Goal: Task Accomplishment & Management: Complete application form

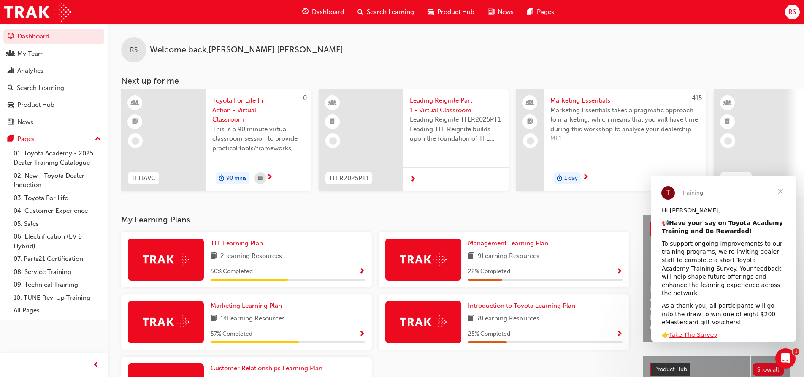
click at [378, 12] on span "Search Learning" at bounding box center [390, 12] width 47 height 10
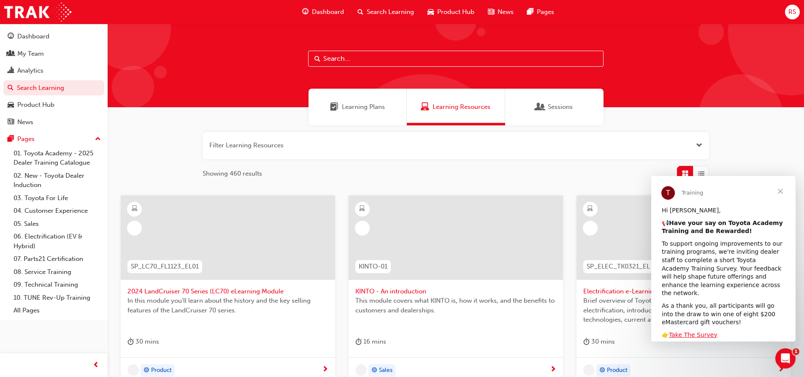
click at [356, 61] on input "text" at bounding box center [455, 59] width 295 height 16
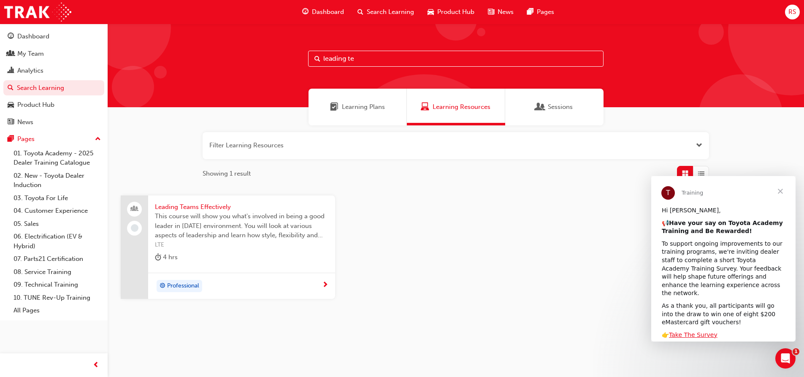
type input "leading te"
click at [781, 190] on span "Close" at bounding box center [780, 191] width 30 height 30
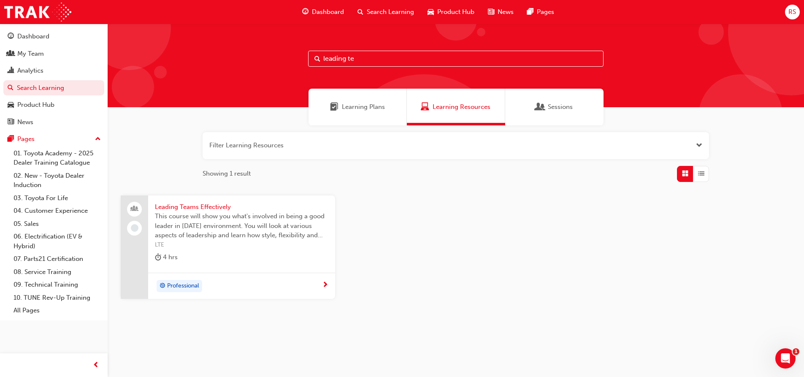
click at [203, 206] on span "Leading Teams Effectively" at bounding box center [241, 207] width 173 height 10
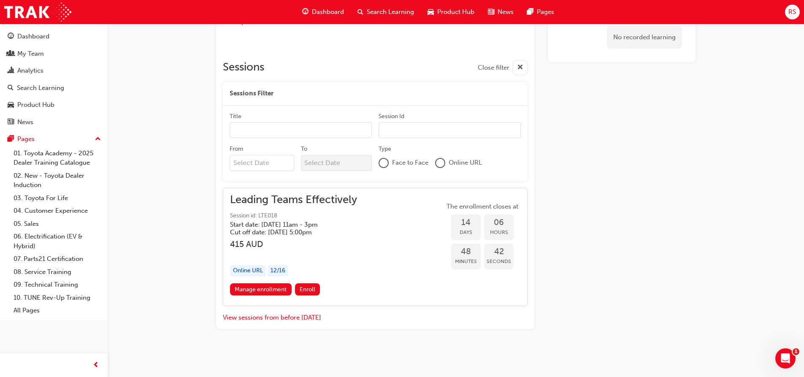
scroll to position [326, 0]
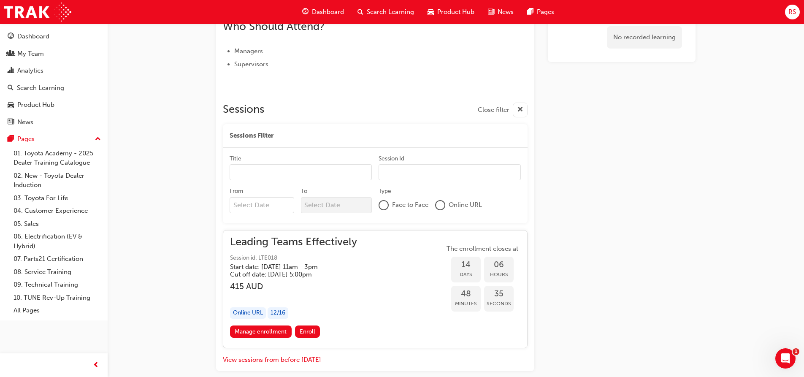
click at [256, 171] on input "Title" at bounding box center [301, 172] width 142 height 16
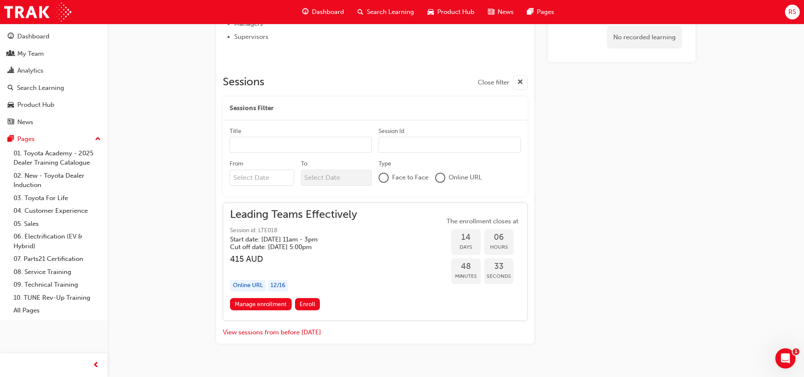
scroll to position [369, 0]
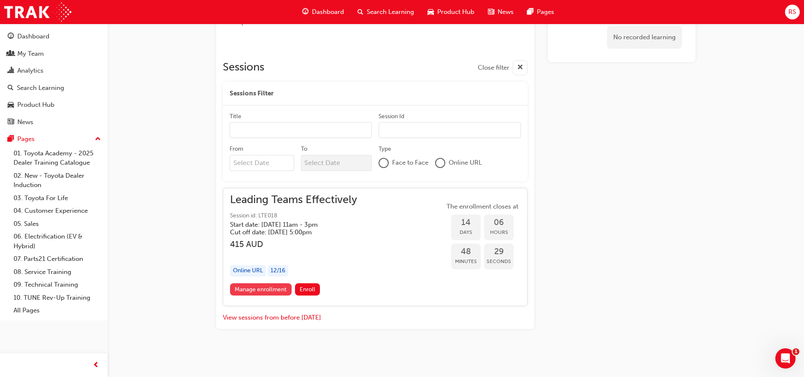
click at [278, 290] on link "Manage enrollment" at bounding box center [261, 289] width 62 height 12
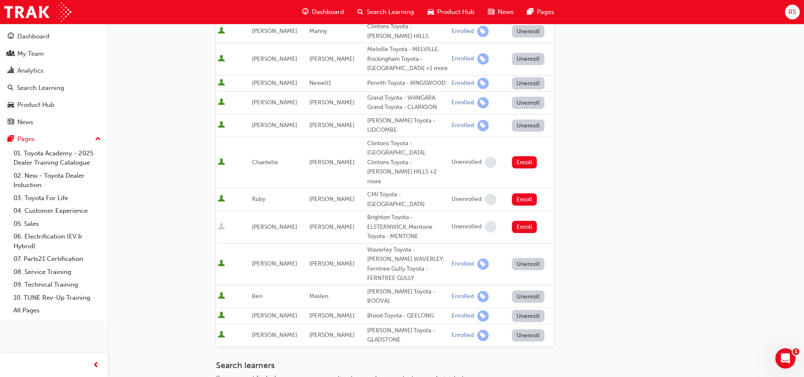
scroll to position [355, 0]
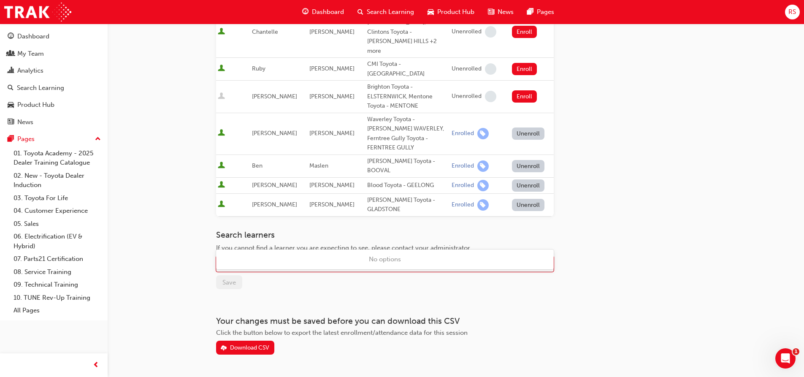
click at [353, 257] on div "Name" at bounding box center [379, 264] width 324 height 15
click at [352, 257] on div "Name" at bounding box center [379, 264] width 324 height 15
type input "mat"
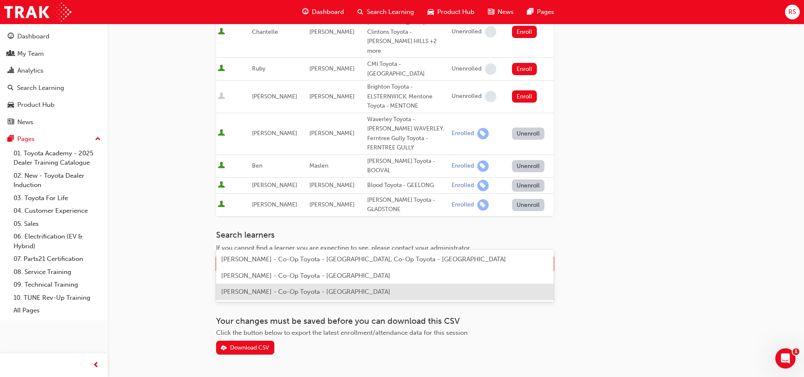
click at [309, 296] on div "[PERSON_NAME] - Co-Op Toyota - [GEOGRAPHIC_DATA]" at bounding box center [385, 292] width 338 height 16
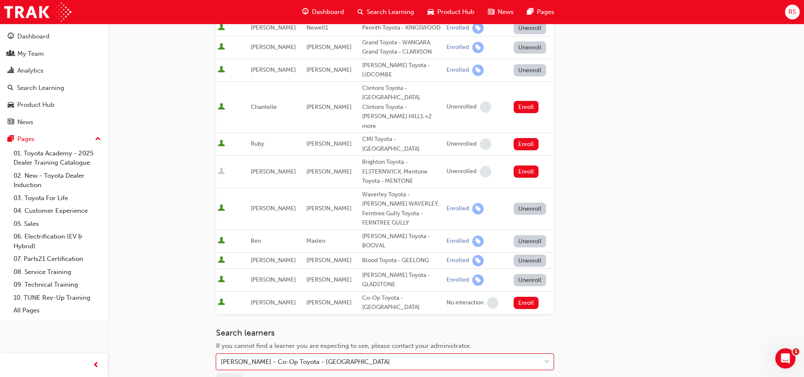
scroll to position [371, 0]
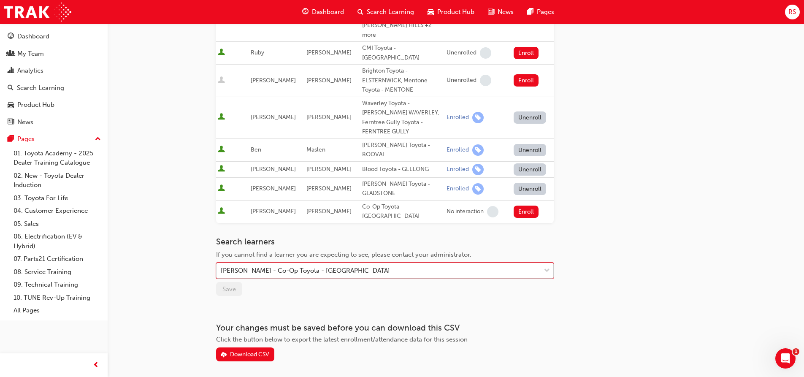
click at [386, 263] on div "[PERSON_NAME] - Co-Op Toyota - [GEOGRAPHIC_DATA]" at bounding box center [379, 270] width 324 height 15
drag, startPoint x: 351, startPoint y: 236, endPoint x: 299, endPoint y: 233, distance: 51.6
click at [299, 263] on div "[PERSON_NAME] - Co-Op Toyota - [GEOGRAPHIC_DATA]" at bounding box center [379, 270] width 324 height 15
click at [323, 347] on div "Download CSV" at bounding box center [385, 354] width 338 height 14
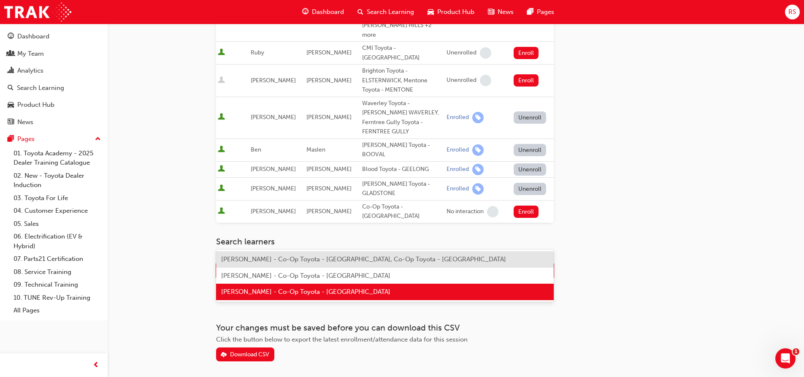
click at [367, 263] on div "[PERSON_NAME] - Co-Op Toyota - [GEOGRAPHIC_DATA]" at bounding box center [379, 270] width 324 height 15
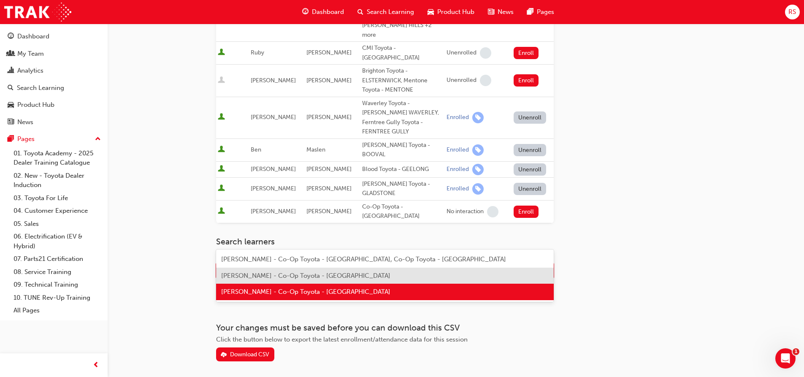
click at [363, 271] on div "[PERSON_NAME] - Co-Op Toyota - [GEOGRAPHIC_DATA]" at bounding box center [385, 276] width 338 height 16
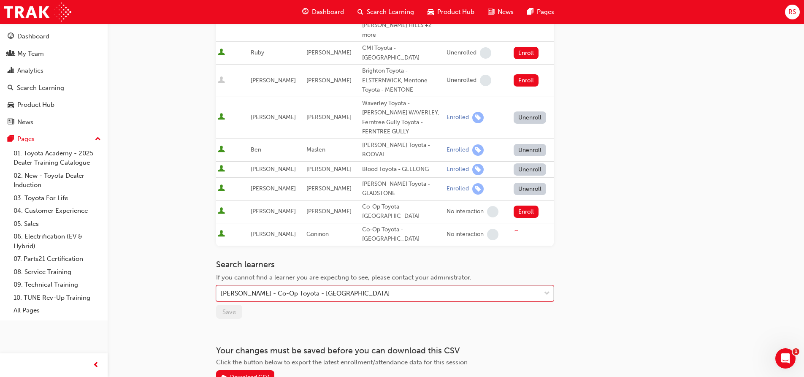
click at [360, 273] on div "If you cannot find a learner you are expecting to see, please contact your admi…" at bounding box center [385, 278] width 338 height 10
click at [361, 286] on div "[PERSON_NAME] - Co-Op Toyota - [GEOGRAPHIC_DATA]" at bounding box center [379, 293] width 324 height 15
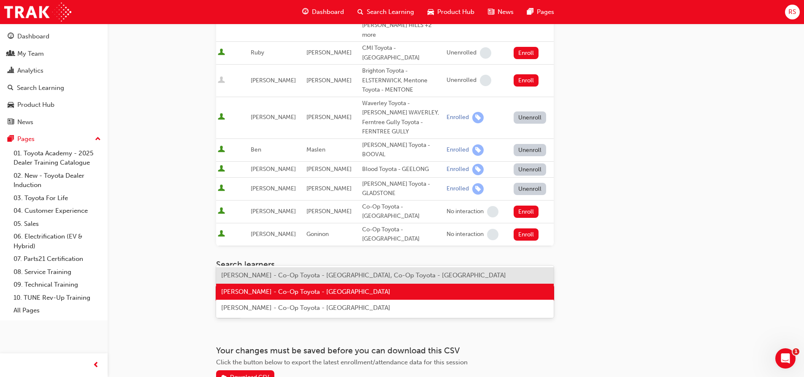
click at [361, 286] on div "[PERSON_NAME] - Co-Op Toyota - [GEOGRAPHIC_DATA]" at bounding box center [379, 293] width 324 height 15
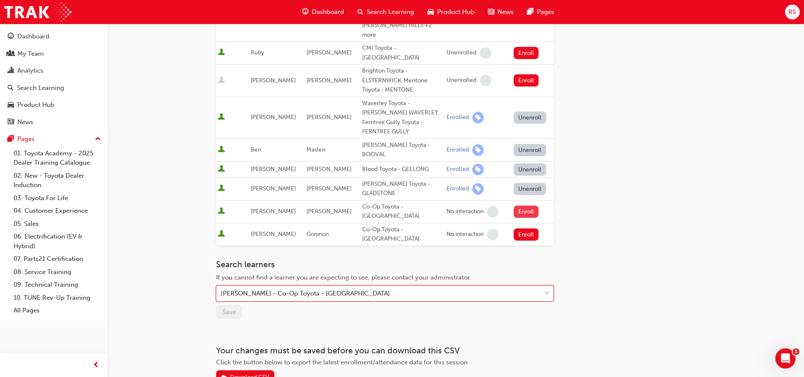
click at [521, 206] on button "Enroll" at bounding box center [526, 212] width 25 height 12
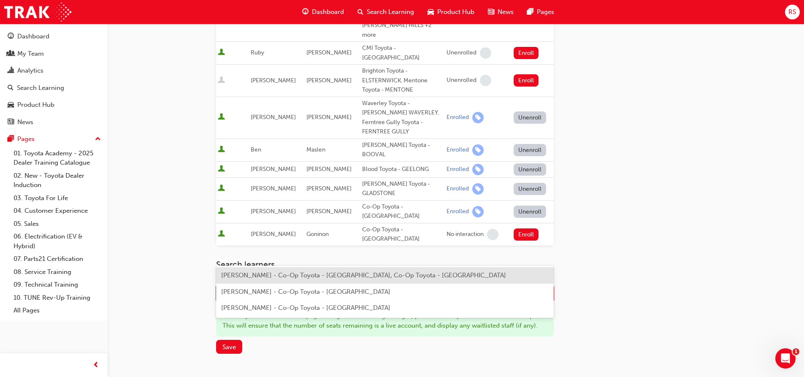
click at [298, 286] on div "Name" at bounding box center [379, 293] width 324 height 15
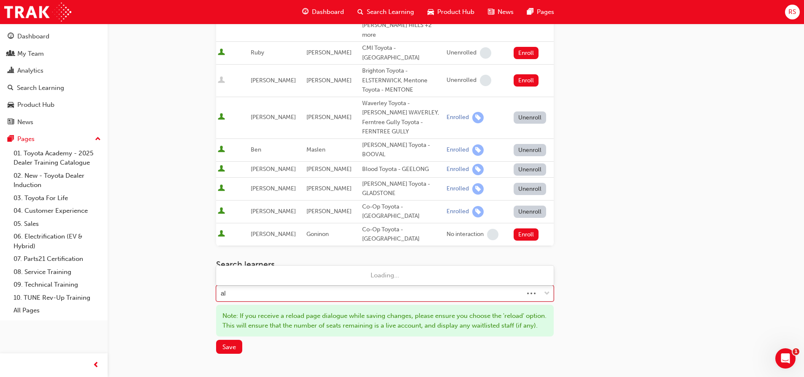
type input "ale"
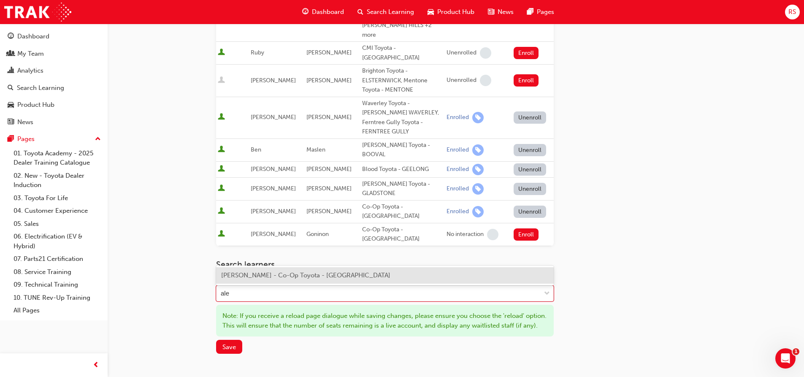
click at [298, 275] on span "[PERSON_NAME] - Co-Op Toyota - [GEOGRAPHIC_DATA]" at bounding box center [305, 275] width 169 height 8
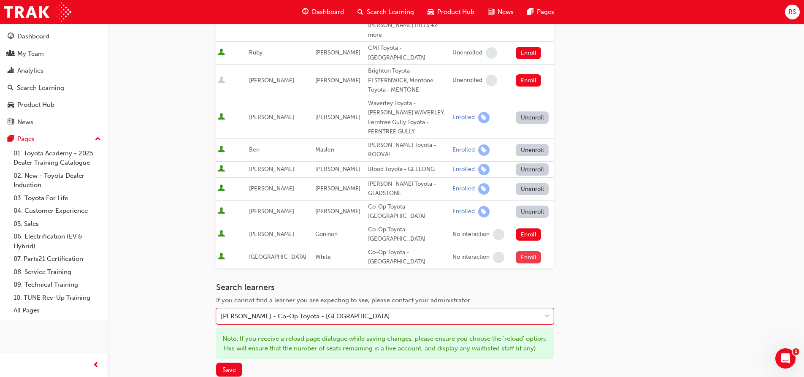
click at [524, 251] on button "Enroll" at bounding box center [528, 257] width 25 height 12
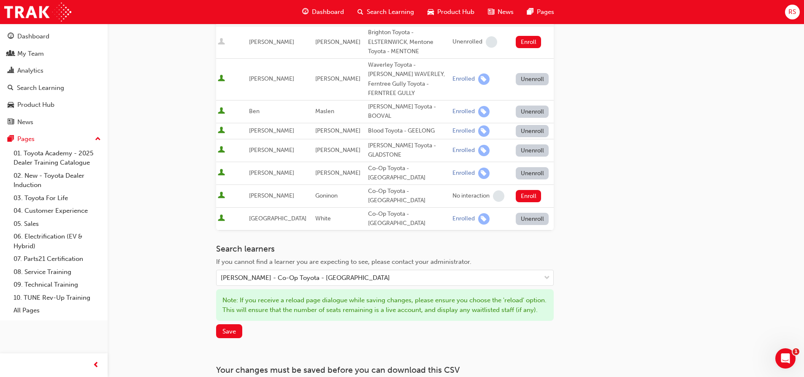
scroll to position [422, 0]
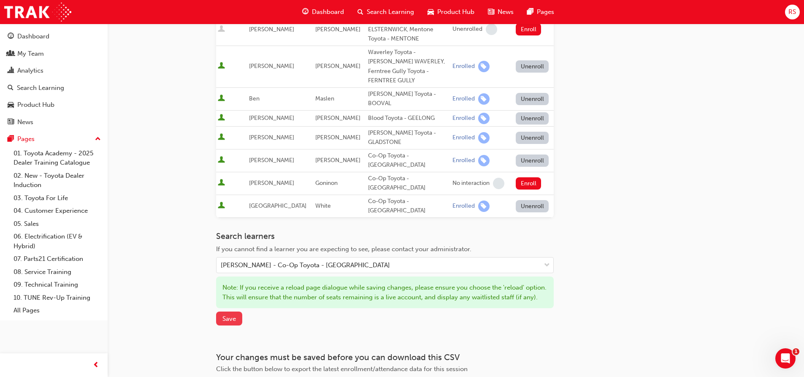
click at [228, 315] on span "Save" at bounding box center [229, 319] width 14 height 8
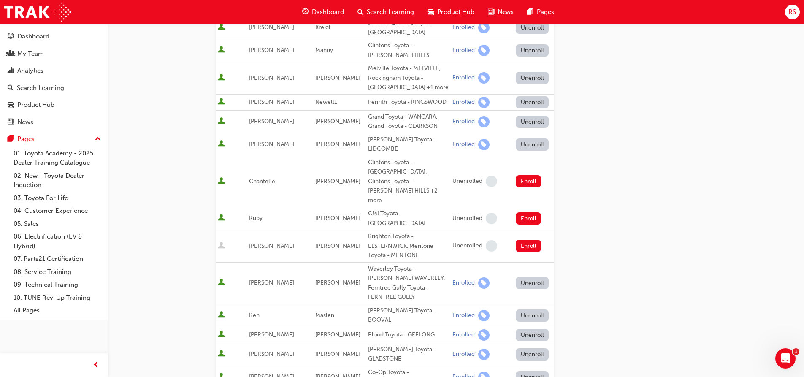
scroll to position [338, 0]
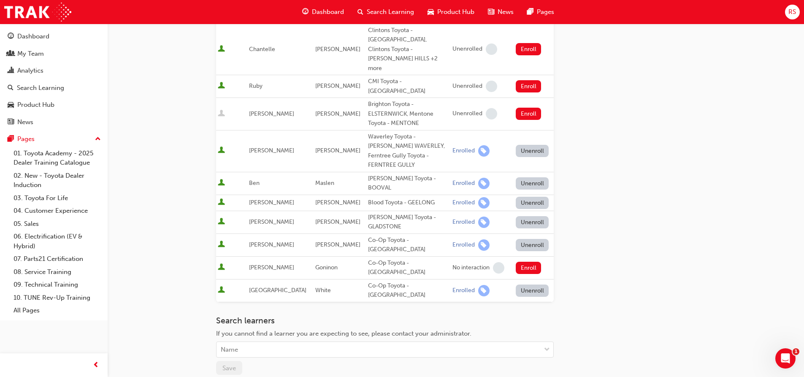
click at [221, 263] on span "User is active" at bounding box center [221, 267] width 7 height 8
click at [493, 262] on span "learningRecordVerb_NONE-icon" at bounding box center [498, 267] width 11 height 11
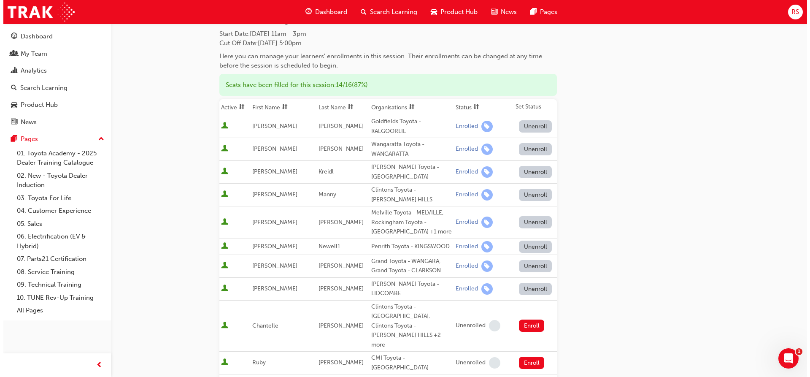
scroll to position [0, 0]
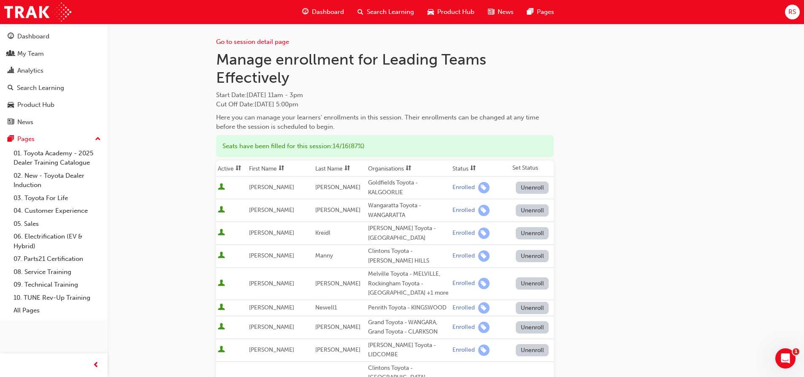
click at [388, 14] on span "Search Learning" at bounding box center [390, 12] width 47 height 10
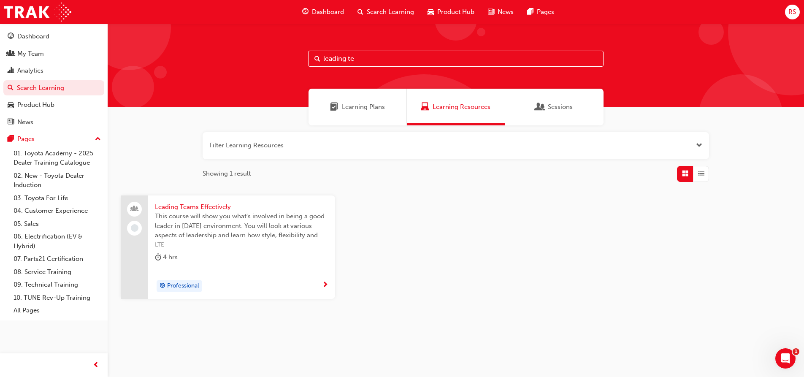
drag, startPoint x: 374, startPoint y: 58, endPoint x: 304, endPoint y: 56, distance: 70.1
click at [304, 56] on div "leading te" at bounding box center [456, 66] width 697 height 84
type input "coaching"
click at [207, 213] on span "The Coaching and Mentoring short course focuses on developing the necessary ski…" at bounding box center [241, 225] width 173 height 29
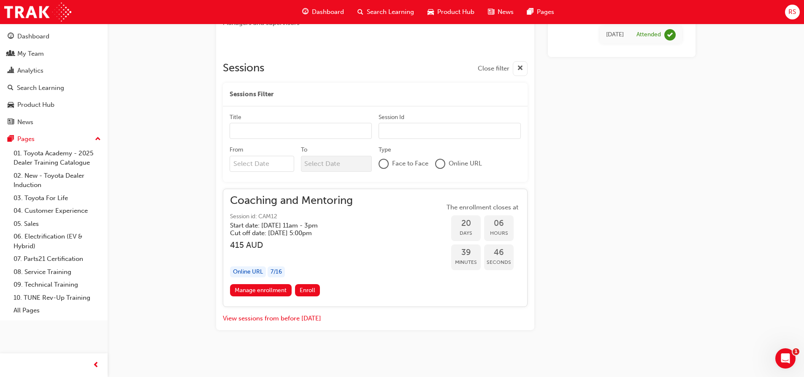
scroll to position [315, 0]
click at [277, 289] on link "Manage enrollment" at bounding box center [261, 289] width 62 height 12
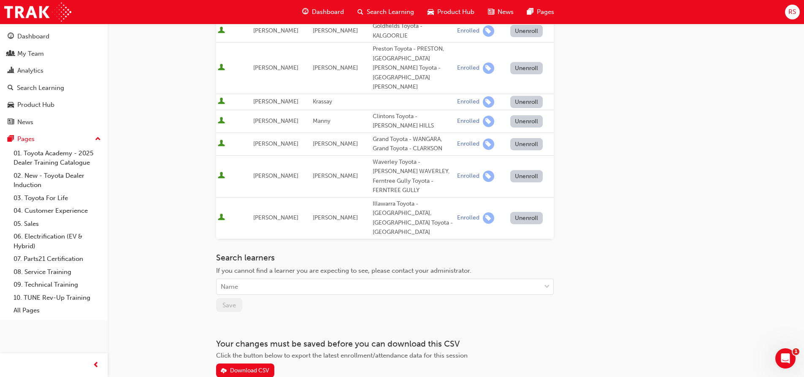
scroll to position [167, 0]
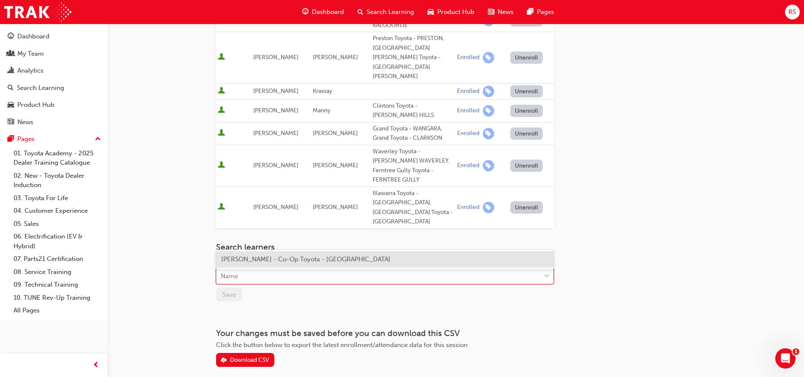
click at [299, 269] on div "Name" at bounding box center [379, 276] width 324 height 15
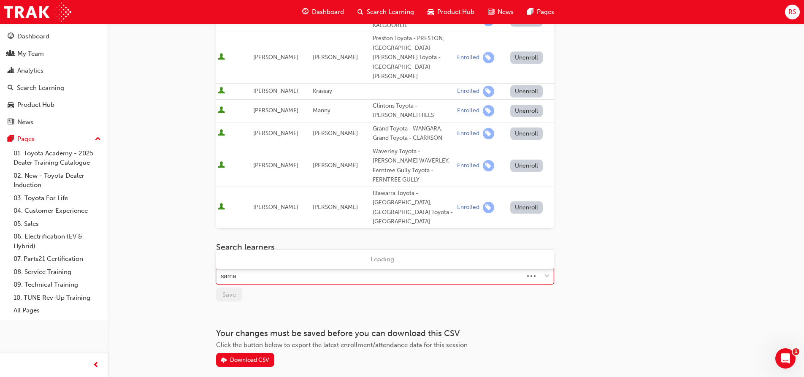
type input "saman"
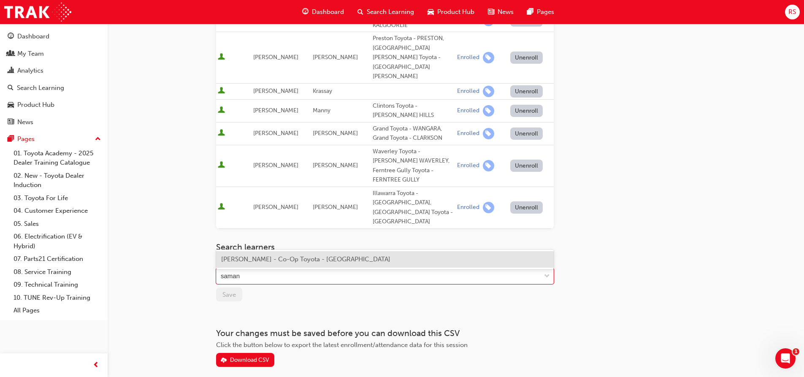
click at [297, 261] on span "[PERSON_NAME] - Co-Op Toyota - [GEOGRAPHIC_DATA]" at bounding box center [305, 259] width 169 height 8
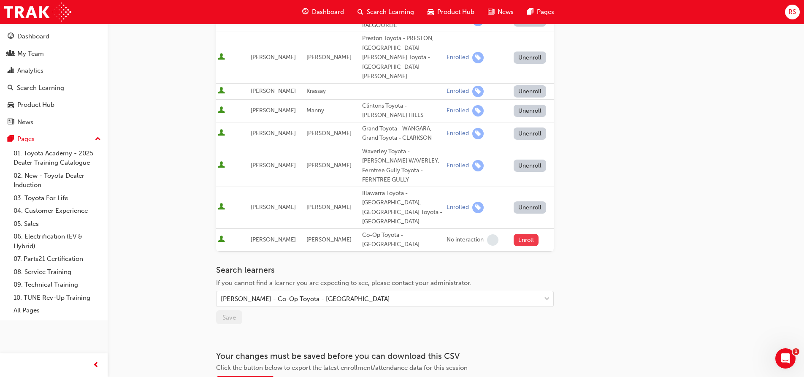
click at [529, 234] on button "Enroll" at bounding box center [526, 240] width 25 height 12
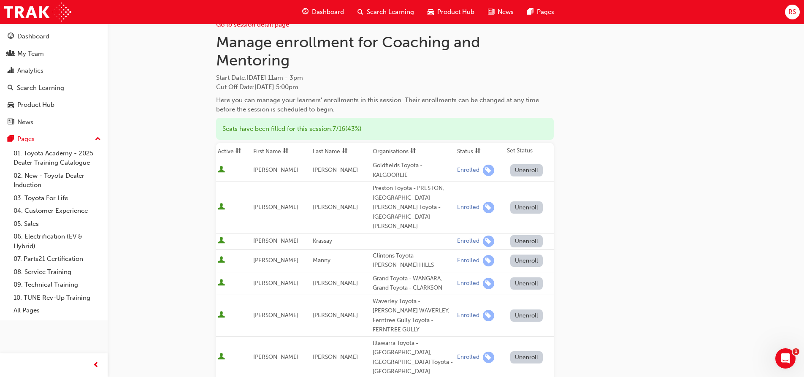
scroll to position [0, 0]
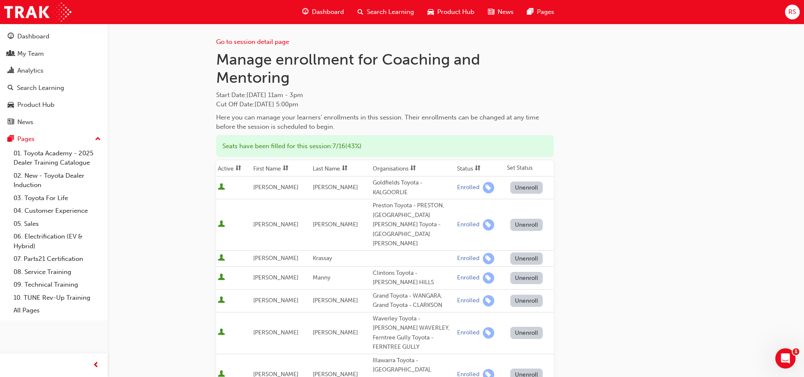
click at [390, 12] on span "Search Learning" at bounding box center [390, 12] width 47 height 10
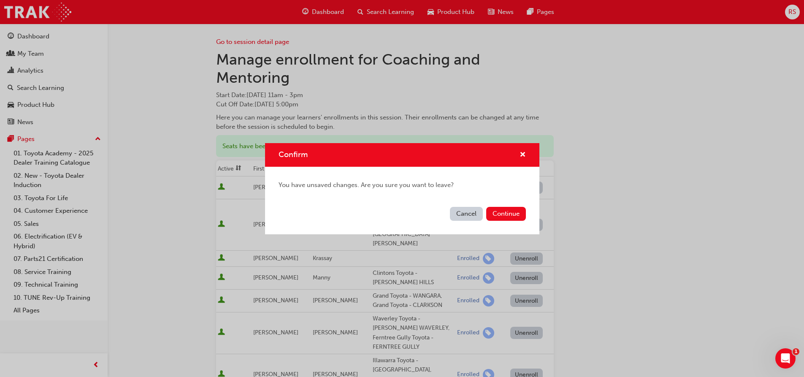
click at [519, 153] on div "Confirm" at bounding box center [519, 155] width 13 height 11
click at [519, 154] on div "Confirm" at bounding box center [519, 155] width 13 height 11
click at [461, 211] on button "Cancel" at bounding box center [466, 214] width 33 height 14
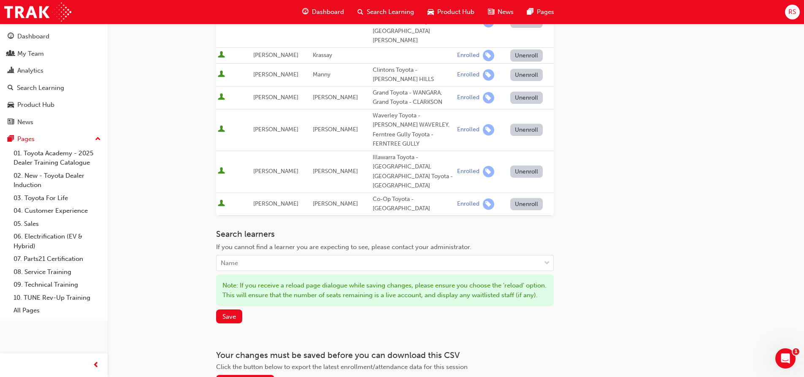
scroll to position [211, 0]
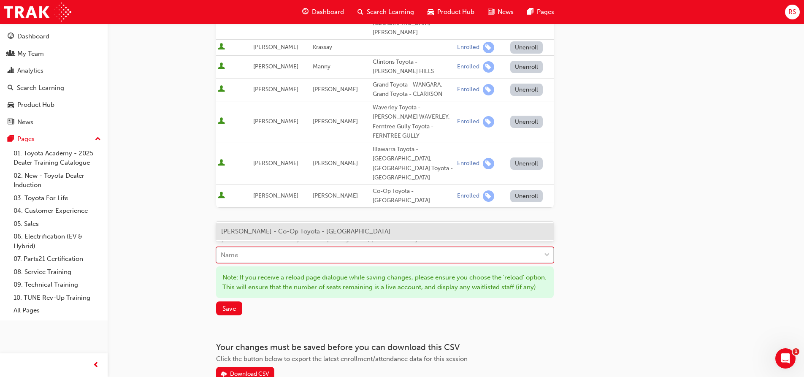
click at [280, 248] on div "Name" at bounding box center [379, 255] width 324 height 15
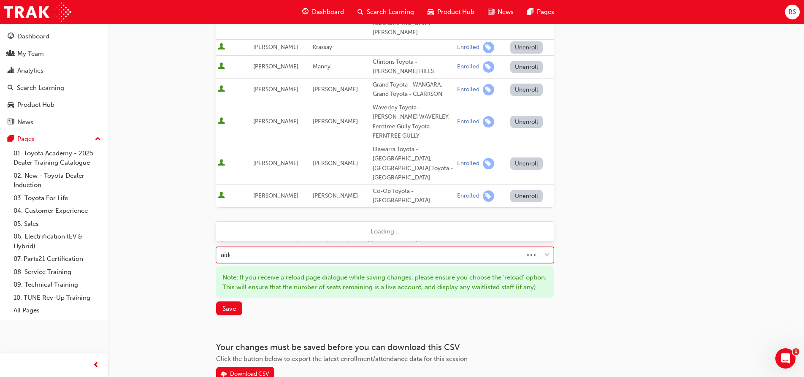
type input "aiden"
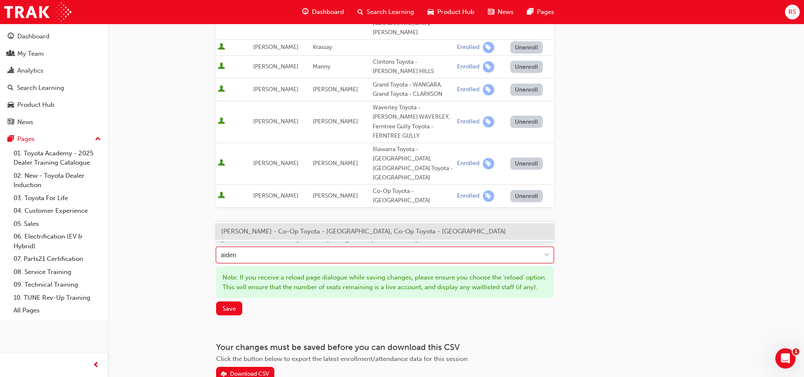
click at [280, 229] on span "[PERSON_NAME] - Co-Op Toyota - [GEOGRAPHIC_DATA], Co-Op Toyota - [GEOGRAPHIC_DA…" at bounding box center [363, 232] width 285 height 8
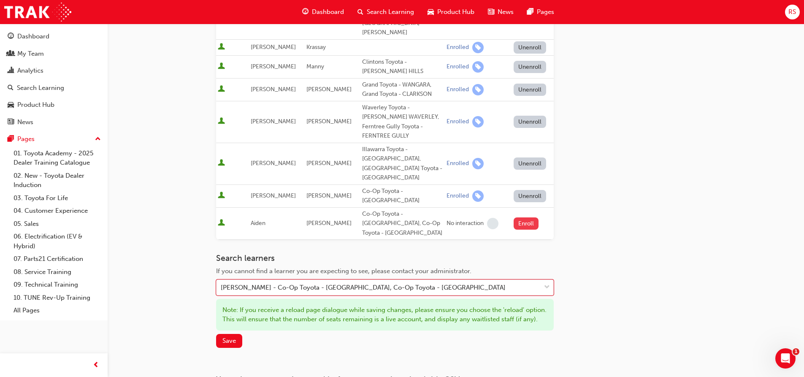
click at [525, 217] on button "Enroll" at bounding box center [526, 223] width 25 height 12
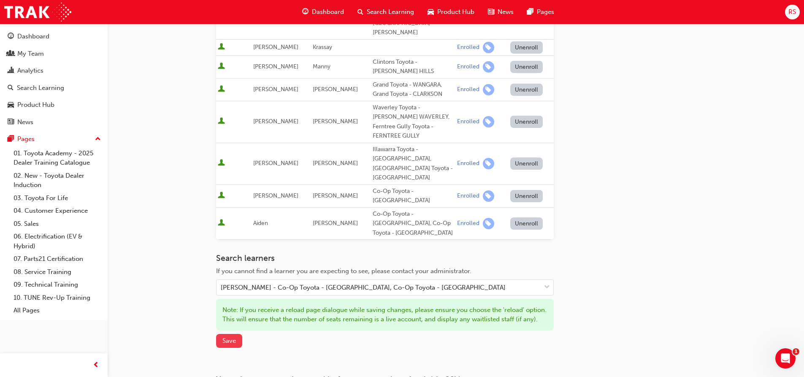
click at [222, 337] on span "Save" at bounding box center [229, 341] width 14 height 8
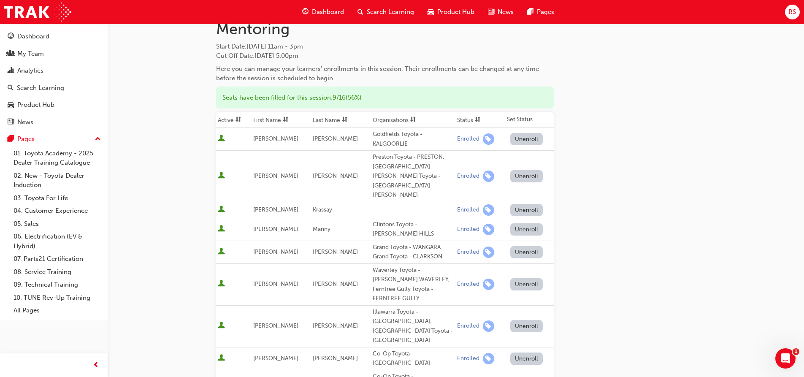
scroll to position [0, 0]
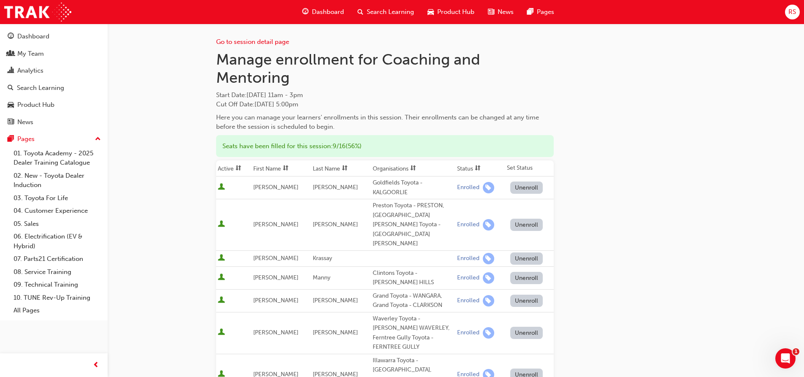
click at [383, 16] on span "Search Learning" at bounding box center [390, 12] width 47 height 10
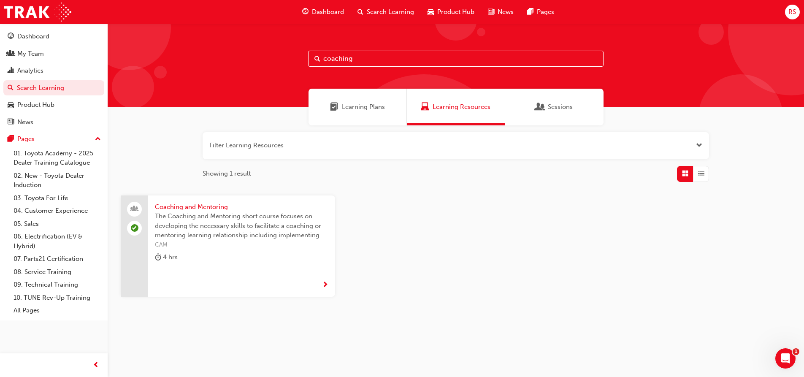
drag, startPoint x: 365, startPoint y: 57, endPoint x: 303, endPoint y: 57, distance: 61.6
click at [303, 57] on div "coaching" at bounding box center [456, 66] width 697 height 84
click at [374, 61] on input "coaching" at bounding box center [455, 59] width 295 height 16
drag, startPoint x: 373, startPoint y: 60, endPoint x: 282, endPoint y: 55, distance: 91.7
click at [282, 55] on div "coaching" at bounding box center [456, 66] width 697 height 84
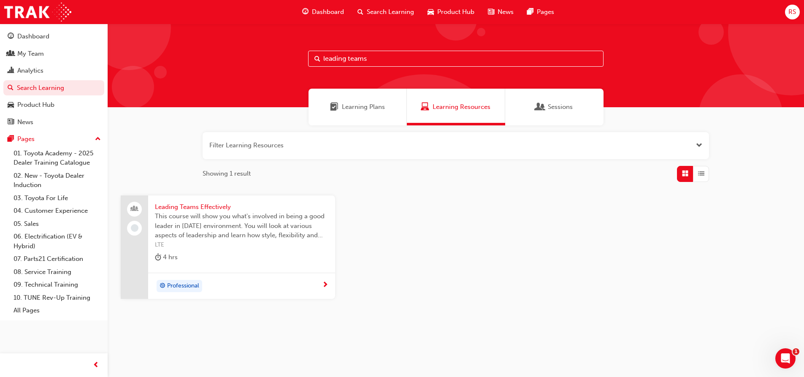
type input "leading teams"
click at [200, 249] on span "LTE" at bounding box center [241, 245] width 173 height 10
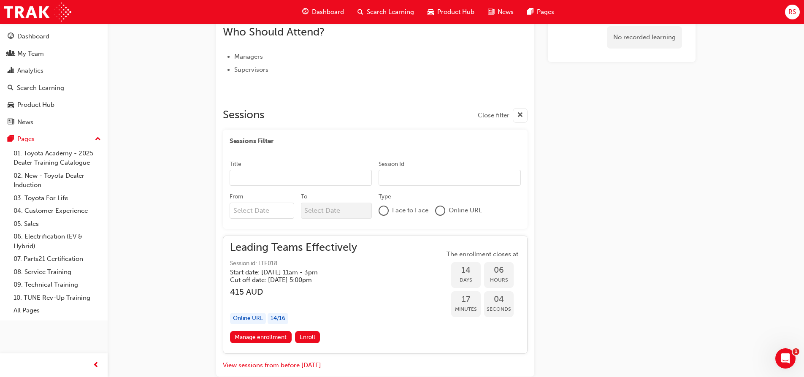
scroll to position [369, 0]
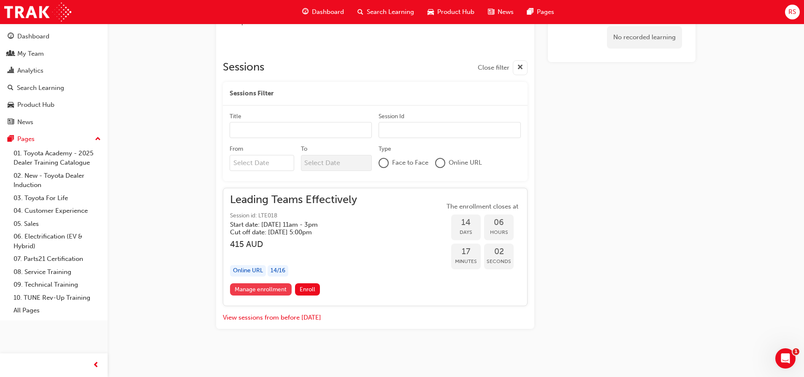
click at [260, 287] on link "Manage enrollment" at bounding box center [261, 289] width 62 height 12
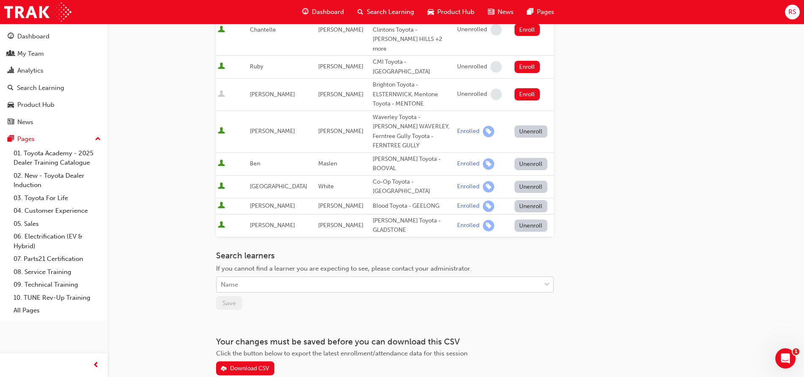
scroll to position [387, 0]
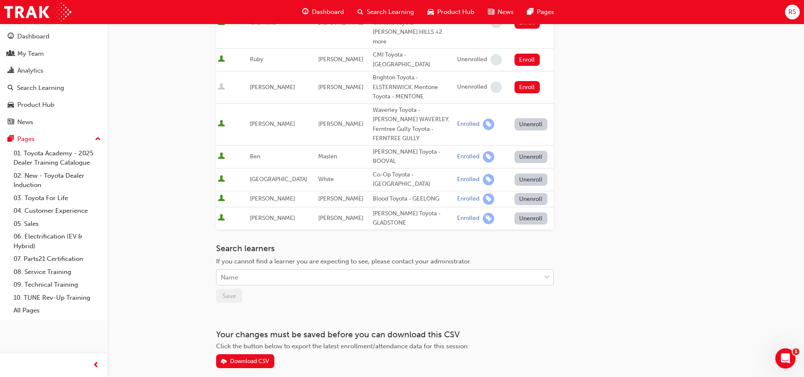
click at [285, 270] on div "Name" at bounding box center [379, 277] width 324 height 15
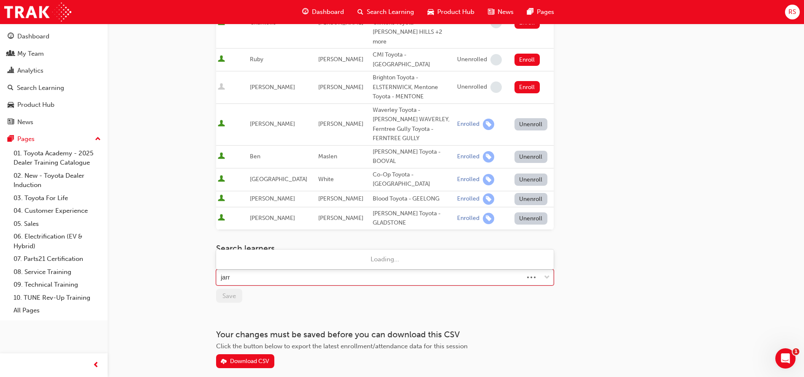
type input "jarro"
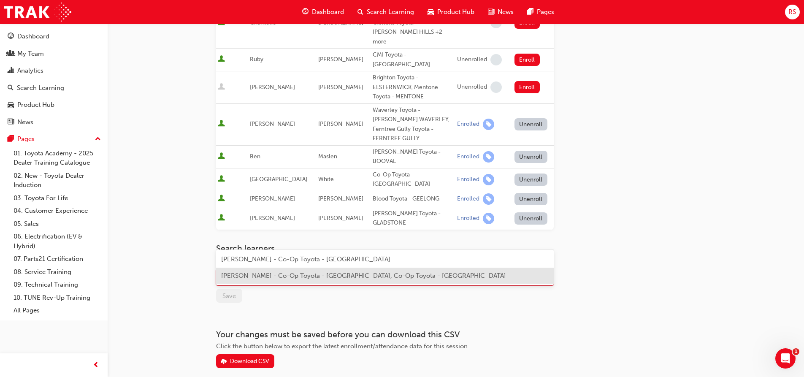
click at [289, 279] on span "[PERSON_NAME] - Co-Op Toyota - [GEOGRAPHIC_DATA], Co-Op Toyota - [GEOGRAPHIC_DA…" at bounding box center [363, 276] width 285 height 8
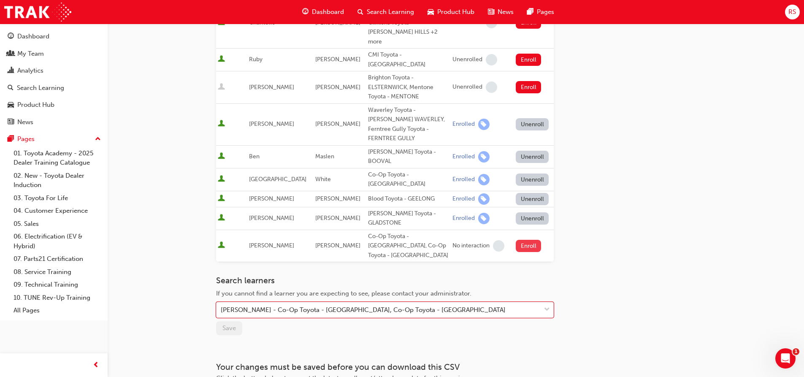
click at [527, 240] on button "Enroll" at bounding box center [528, 246] width 25 height 12
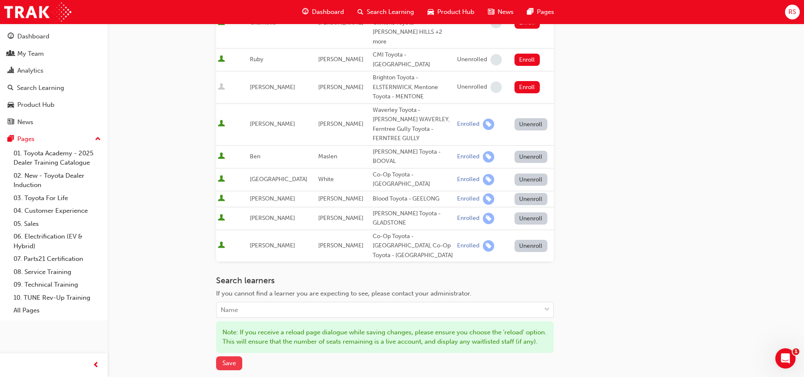
click at [224, 359] on span "Save" at bounding box center [229, 363] width 14 height 8
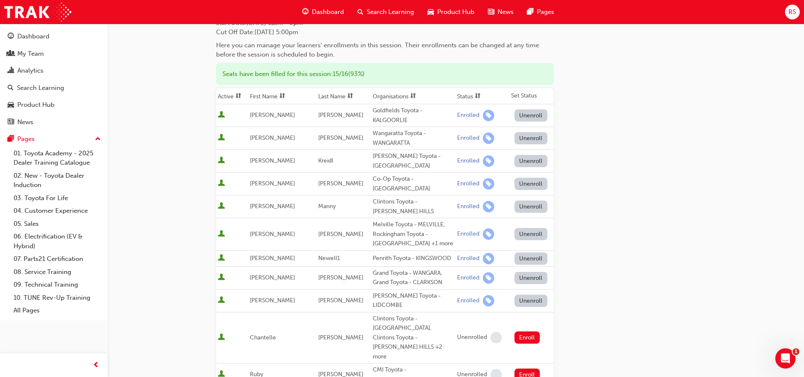
scroll to position [0, 0]
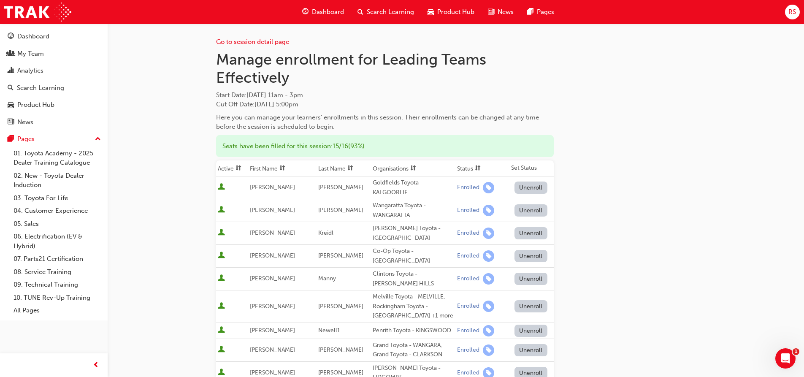
click at [384, 15] on span "Search Learning" at bounding box center [390, 12] width 47 height 10
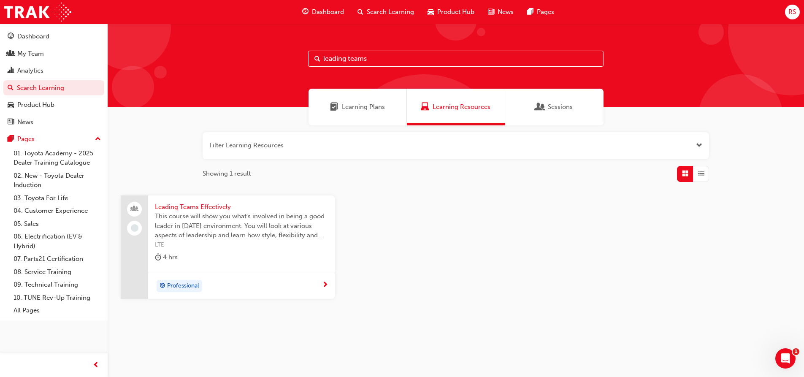
drag, startPoint x: 385, startPoint y: 57, endPoint x: 279, endPoint y: 63, distance: 106.6
click at [279, 63] on div "leading teams" at bounding box center [456, 66] width 697 height 84
type input "coachin"
click at [195, 211] on span "Coaching and Mentoring" at bounding box center [241, 207] width 173 height 10
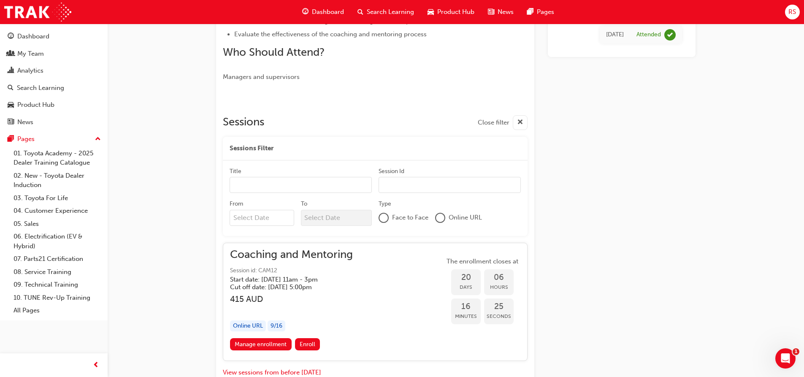
scroll to position [295, 0]
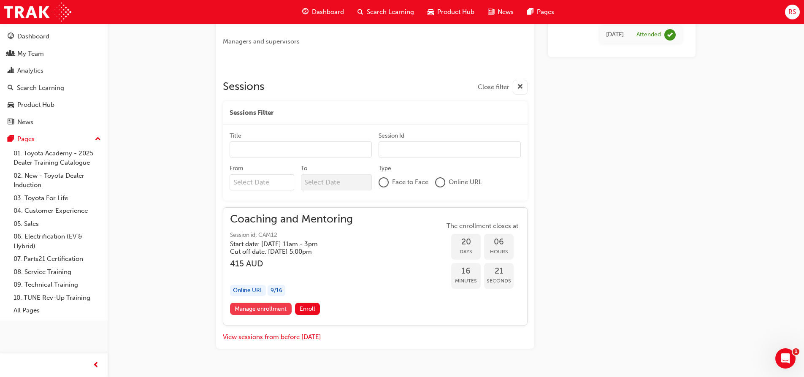
click at [266, 309] on link "Manage enrollment" at bounding box center [261, 309] width 62 height 12
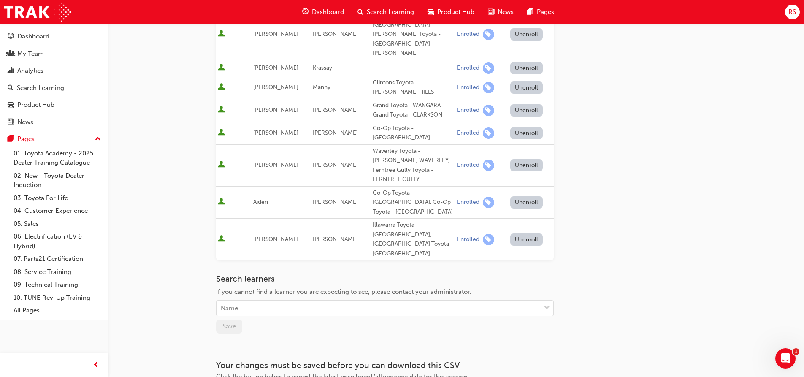
scroll to position [206, 0]
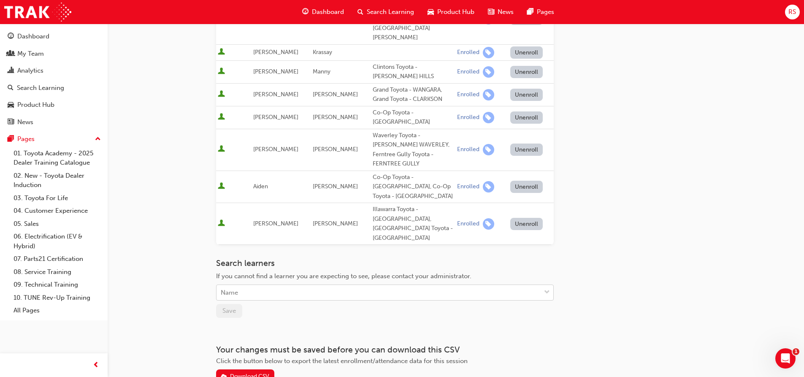
click at [304, 285] on div "Name" at bounding box center [379, 292] width 324 height 15
type input "b"
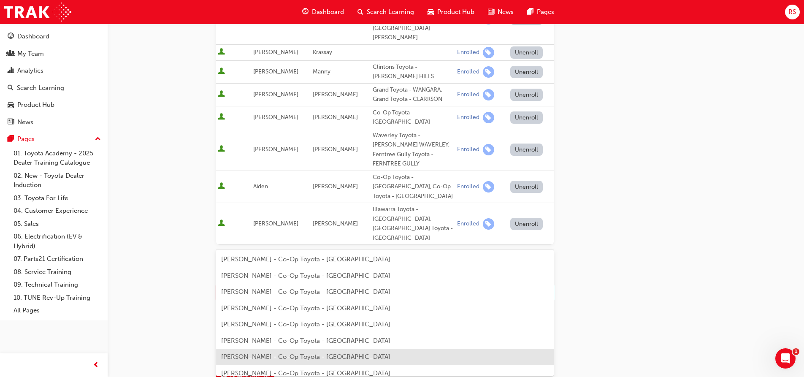
click at [259, 356] on span "[PERSON_NAME] - Co-Op Toyota - [GEOGRAPHIC_DATA]" at bounding box center [305, 357] width 169 height 8
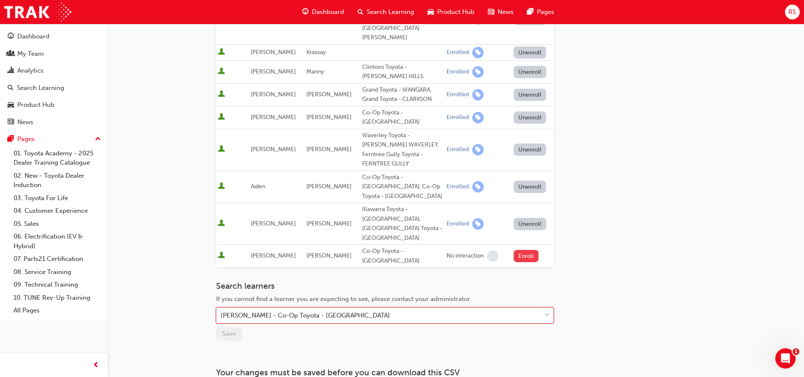
click at [526, 250] on button "Enroll" at bounding box center [526, 256] width 25 height 12
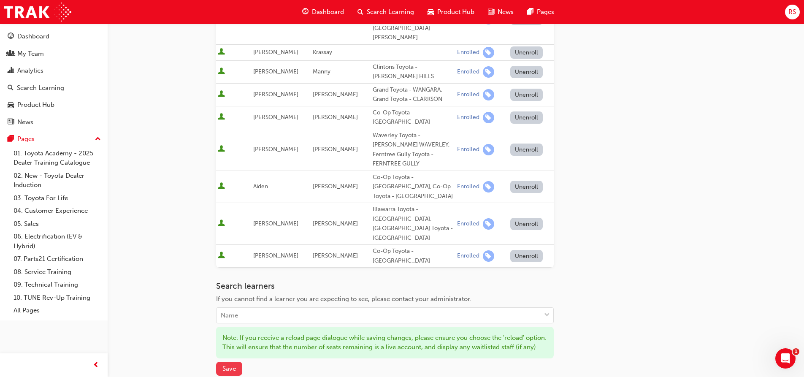
click at [232, 365] on span "Save" at bounding box center [229, 369] width 14 height 8
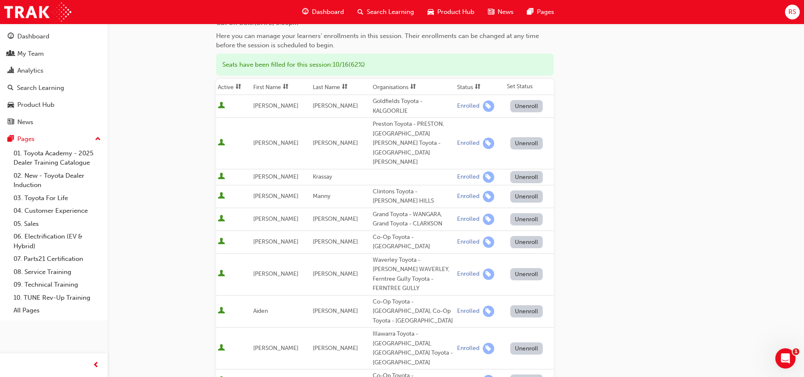
scroll to position [79, 0]
